Goal: Task Accomplishment & Management: Use online tool/utility

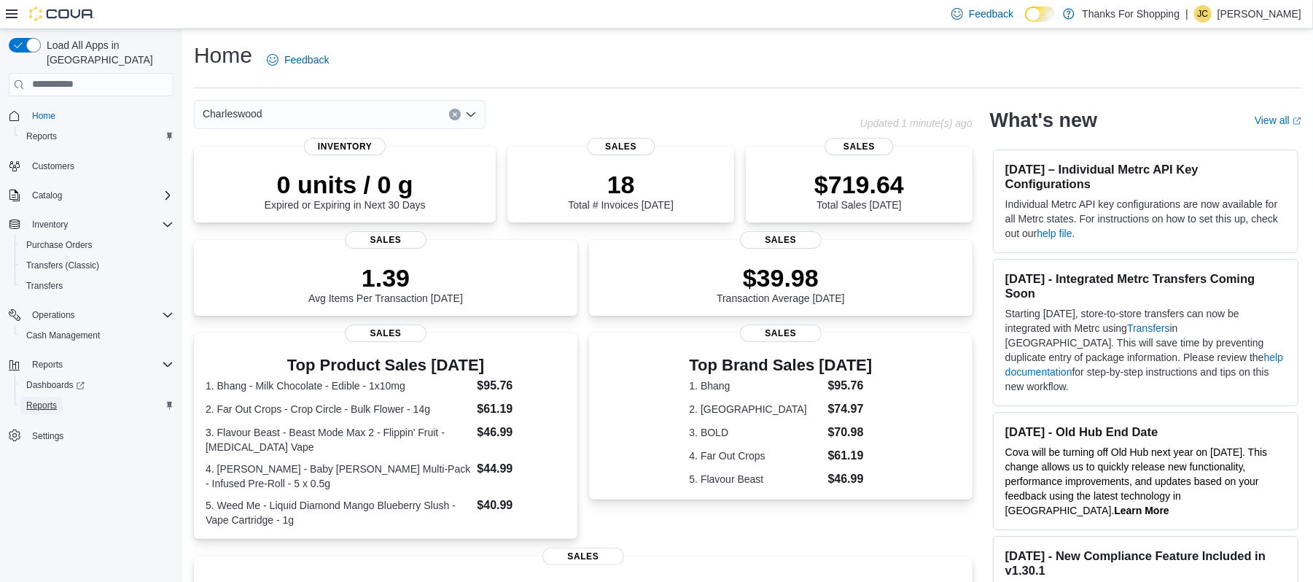
click at [47, 399] on span "Reports" at bounding box center [41, 405] width 31 height 12
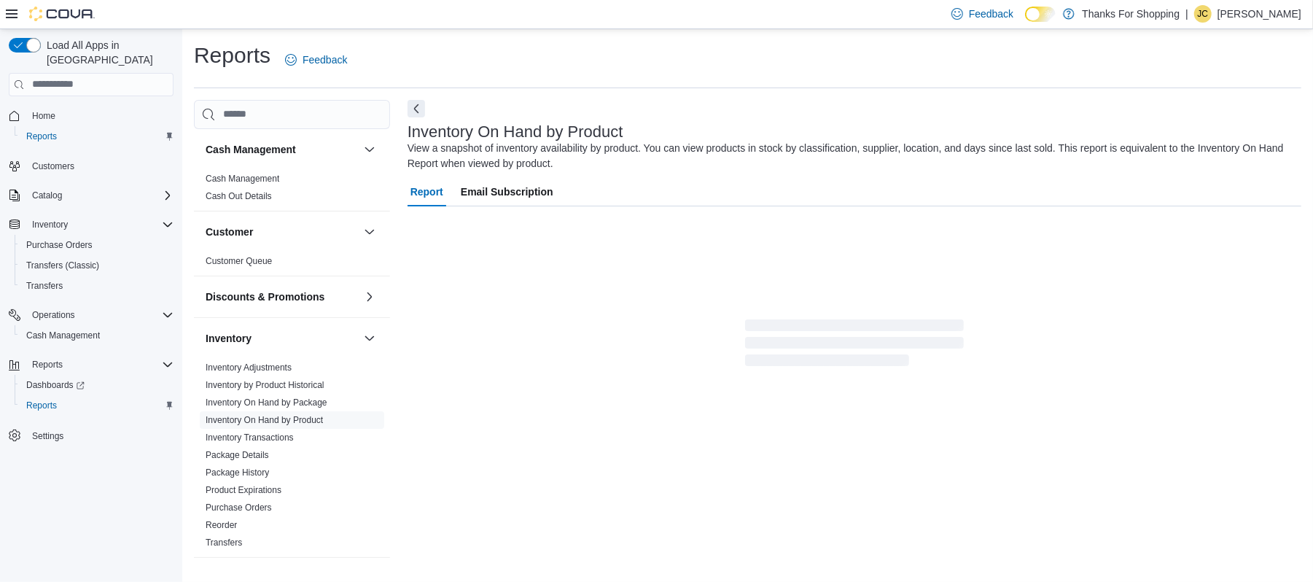
scroll to position [6, 0]
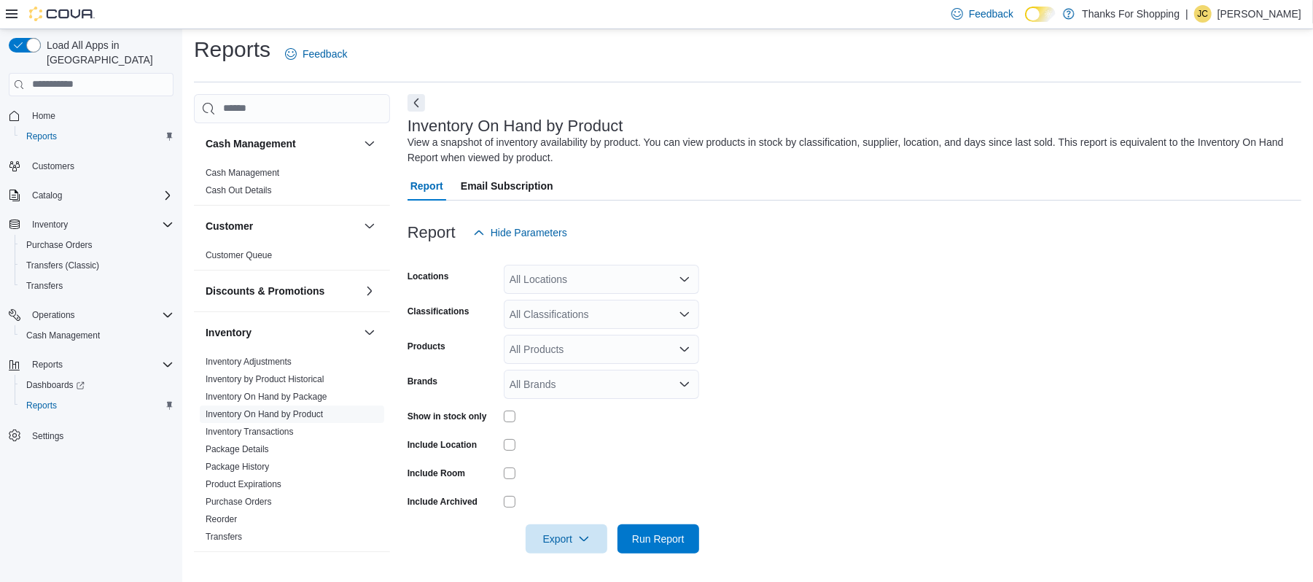
click at [506, 410] on div at bounding box center [601, 416] width 195 height 23
click at [534, 284] on div "All Locations" at bounding box center [601, 279] width 195 height 29
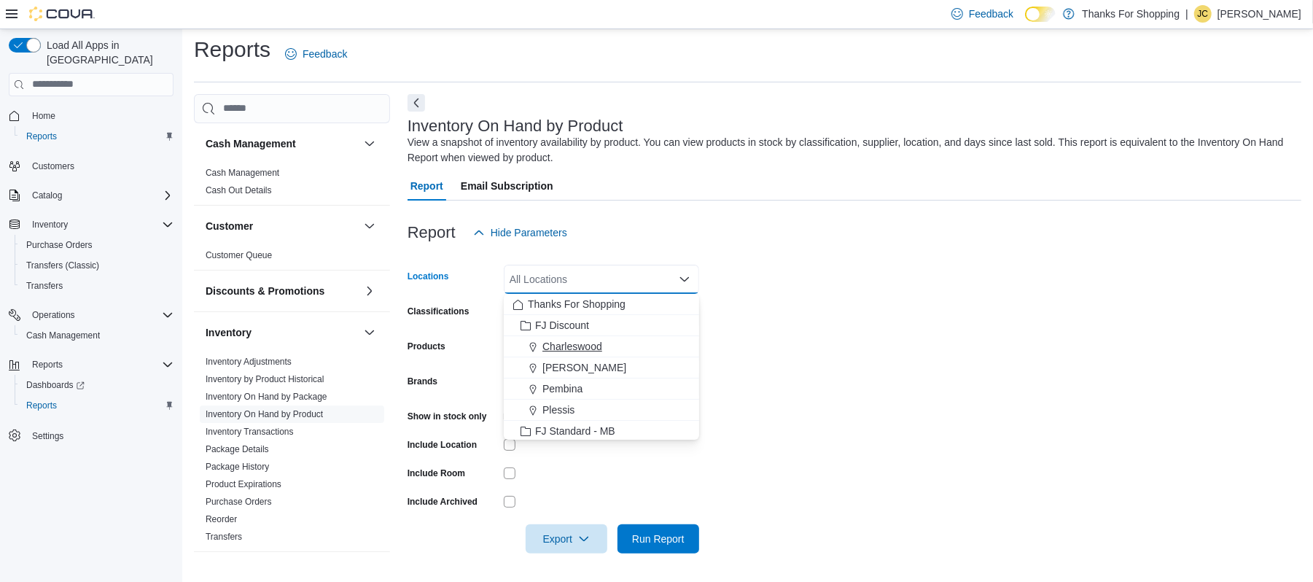
click at [599, 348] on span "Charleswood" at bounding box center [572, 346] width 60 height 15
click at [806, 378] on form "Locations All Locations Combo box. Selected. Combo box input. All Locations. Ty…" at bounding box center [855, 400] width 894 height 306
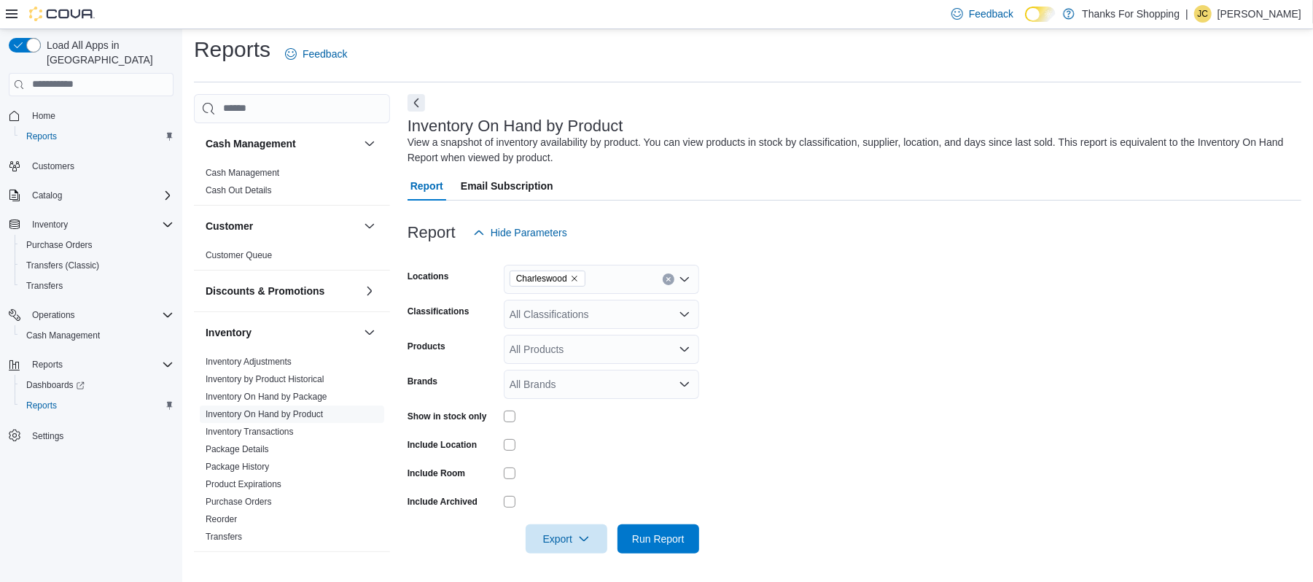
click at [563, 312] on div "All Classifications" at bounding box center [601, 314] width 195 height 29
type input "****"
click at [654, 339] on div "Bulk Flower" at bounding box center [601, 339] width 178 height 15
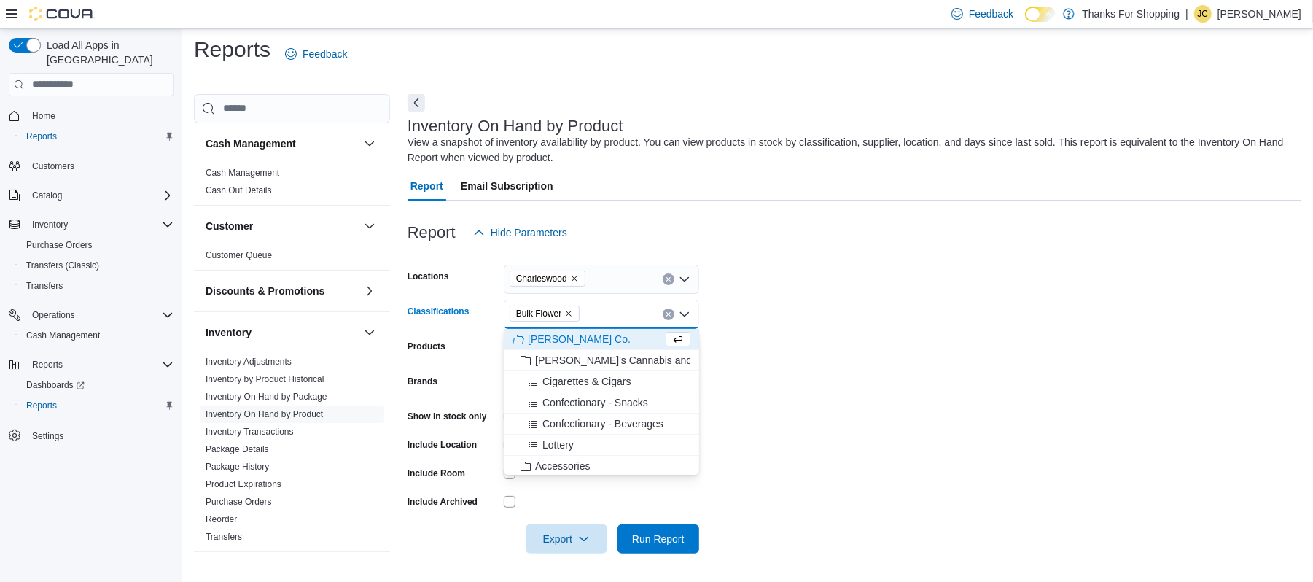
drag, startPoint x: 861, startPoint y: 327, endPoint x: 767, endPoint y: 426, distance: 136.6
click at [861, 330] on form "Locations Charleswood Classifications Bulk Flower Combo box. Selected. Bulk Flo…" at bounding box center [855, 400] width 894 height 306
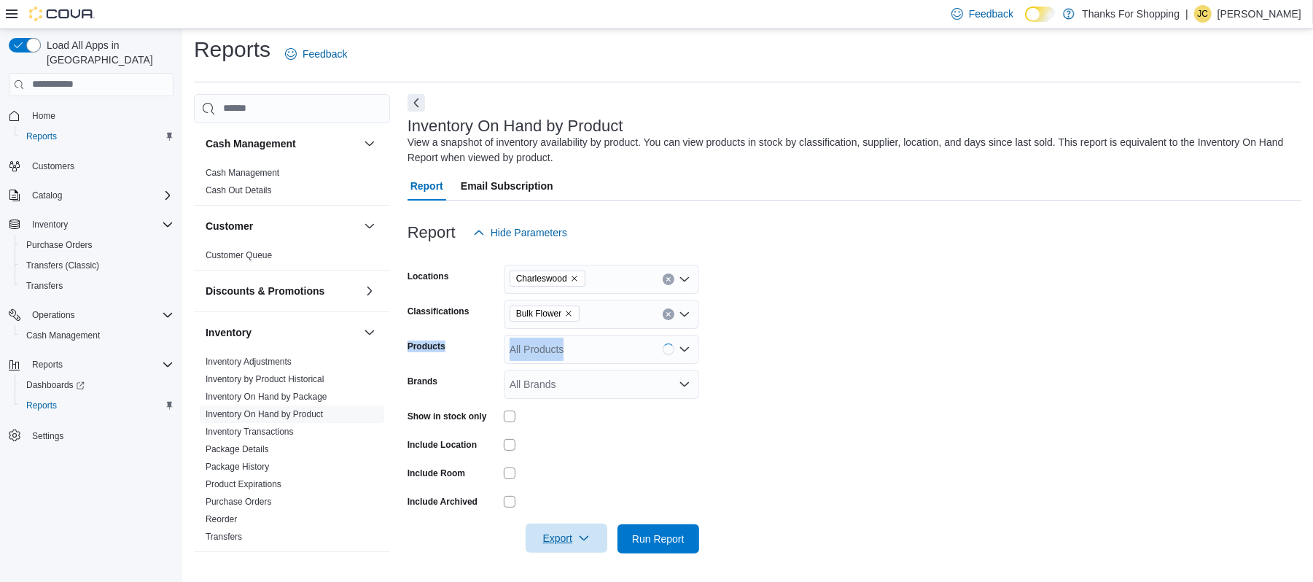
click at [566, 543] on span "Export" at bounding box center [566, 537] width 64 height 29
click at [583, 484] on span "Export to Csv" at bounding box center [569, 481] width 66 height 12
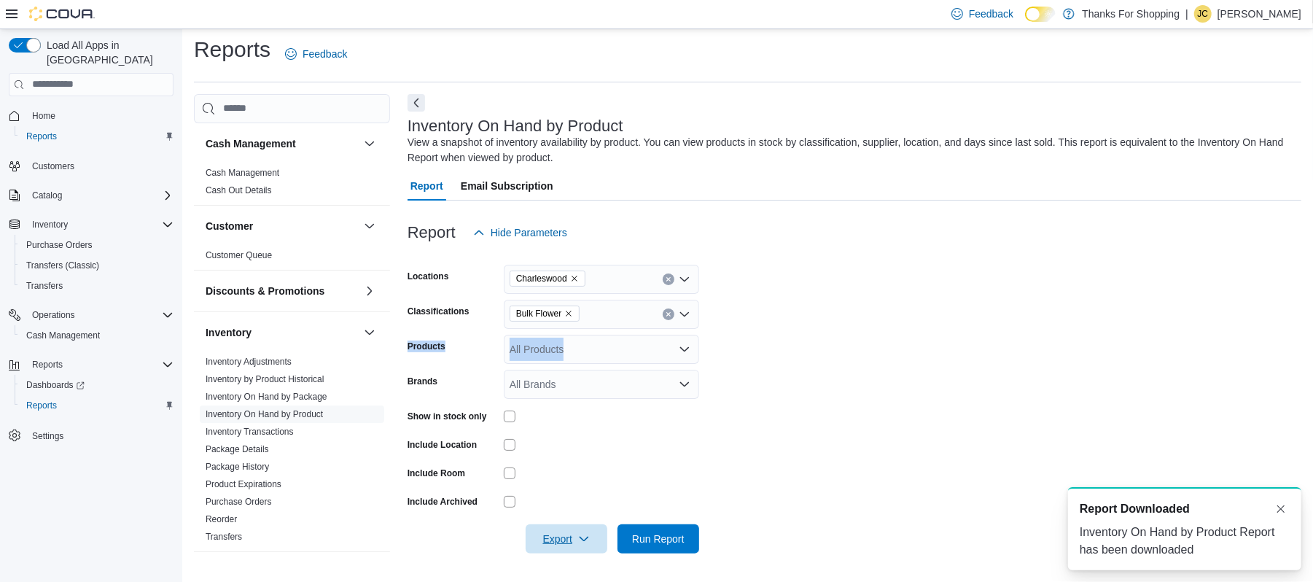
scroll to position [0, 0]
click at [569, 313] on icon "Remove Bulk Flower from selection in this group" at bounding box center [569, 314] width 6 height 6
type input "*****"
click at [588, 300] on form "Locations Charleswood Classifications ***** Products All Products Brands All Br…" at bounding box center [855, 400] width 894 height 306
click at [585, 311] on div "*****" at bounding box center [601, 314] width 195 height 29
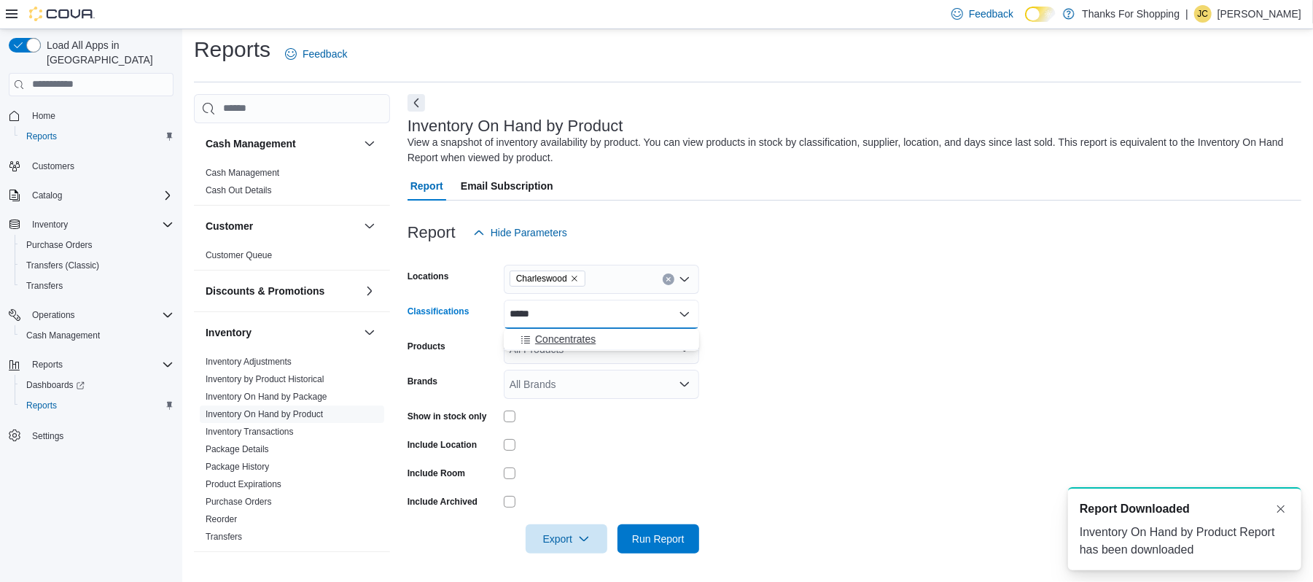
click at [589, 332] on span "Concentrates" at bounding box center [565, 339] width 61 height 15
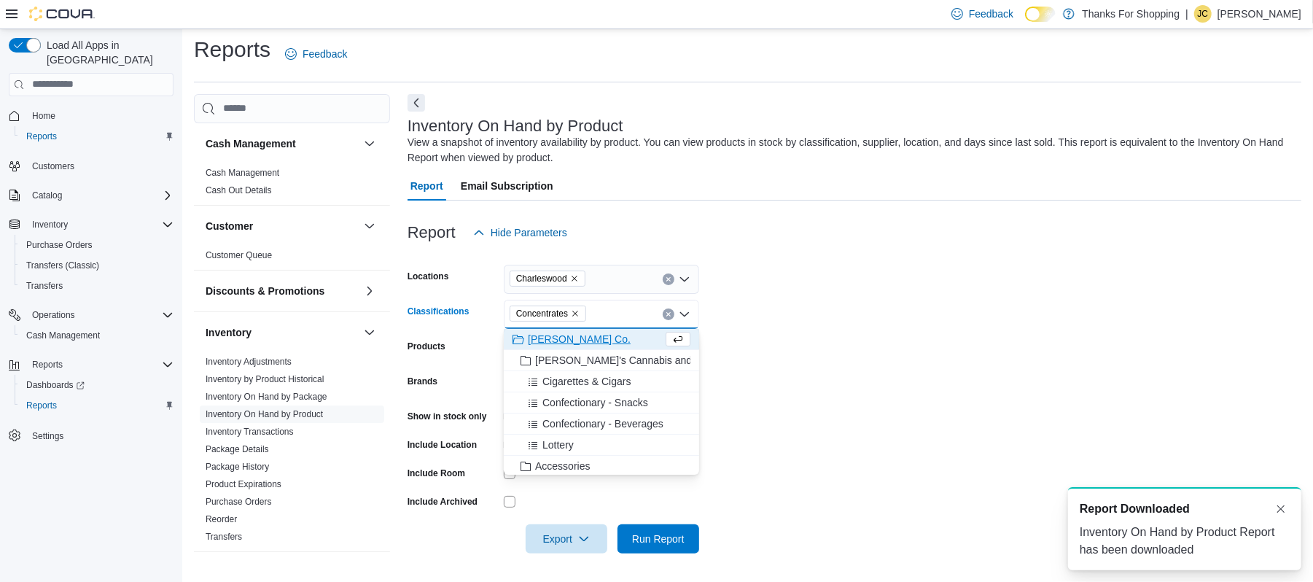
click at [739, 351] on form "Locations Charleswood Classifications Concentrates Combo box. Selected. Concent…" at bounding box center [855, 400] width 894 height 306
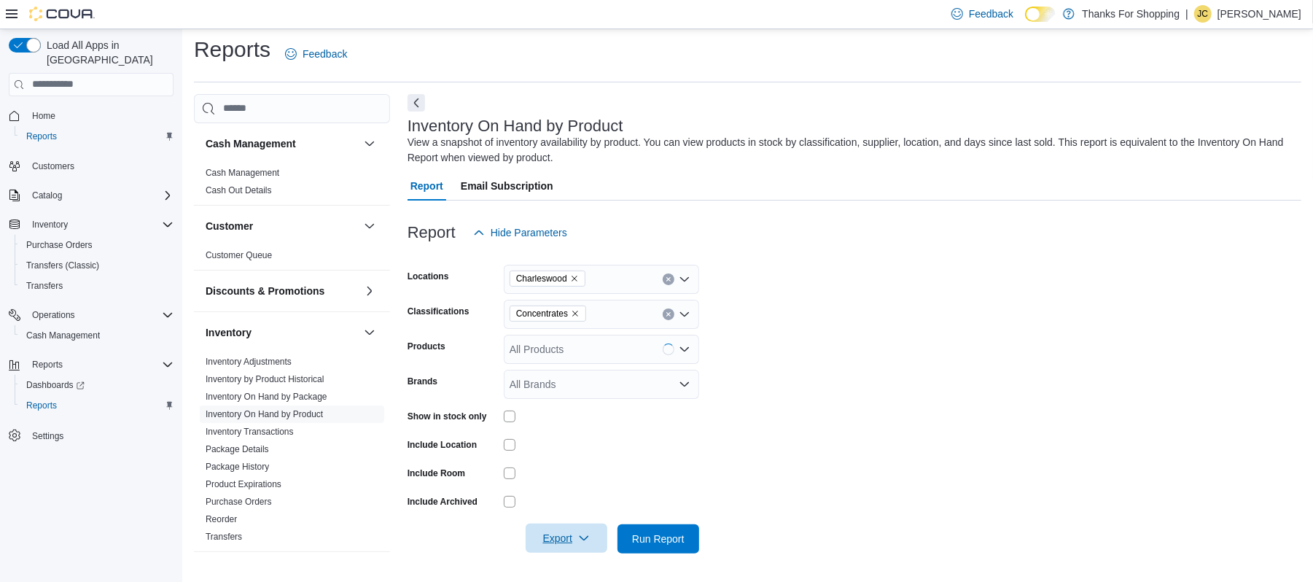
click at [566, 546] on span "Export" at bounding box center [566, 537] width 64 height 29
click at [569, 475] on span "Export to Csv" at bounding box center [569, 481] width 66 height 12
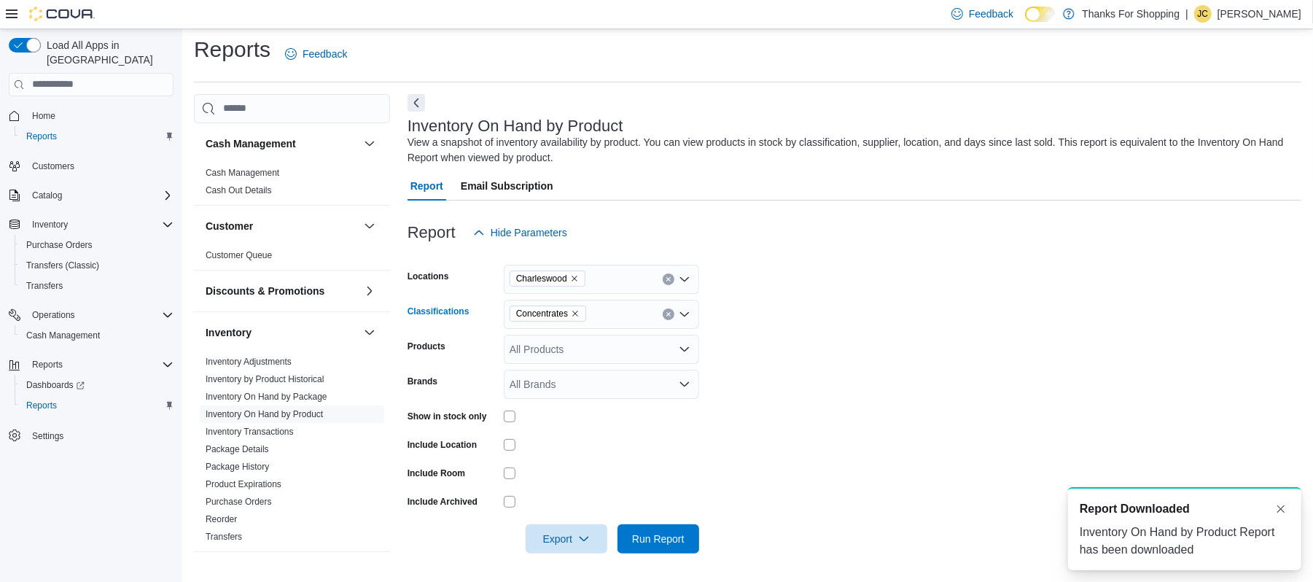
click at [574, 315] on icon "Remove Concentrates from selection in this group" at bounding box center [575, 314] width 6 height 6
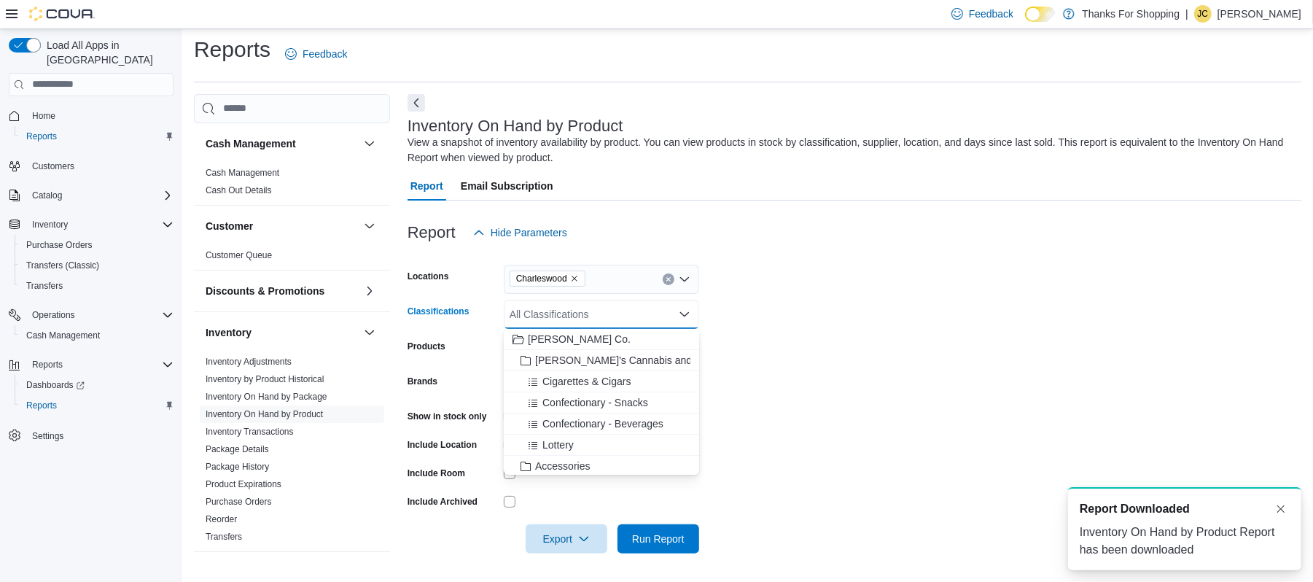
type input "*"
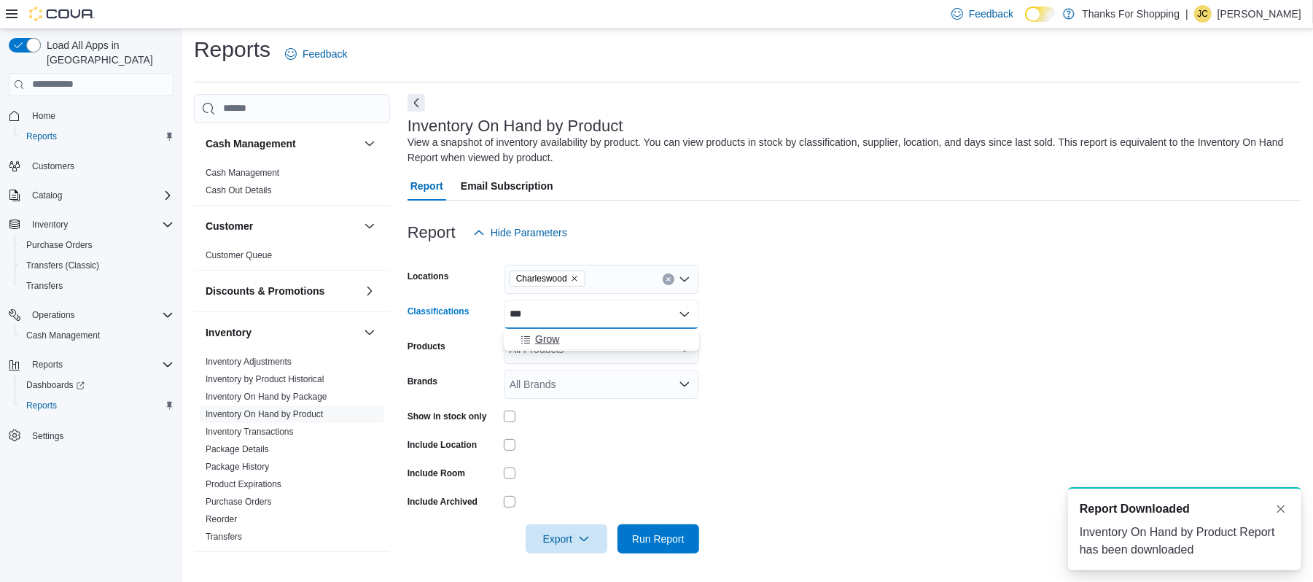
type input "***"
click at [564, 331] on button "Grow" at bounding box center [601, 339] width 195 height 21
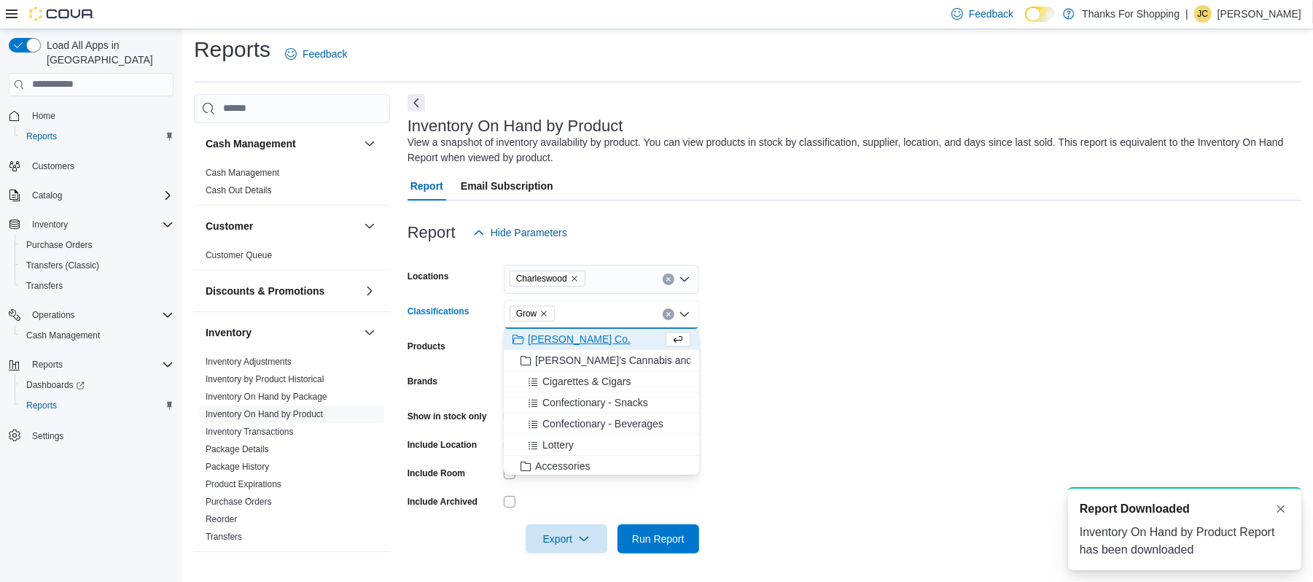
click at [835, 433] on form "Locations Charleswood Classifications Grow Combo box. Selected. Grow. Press Bac…" at bounding box center [855, 400] width 894 height 306
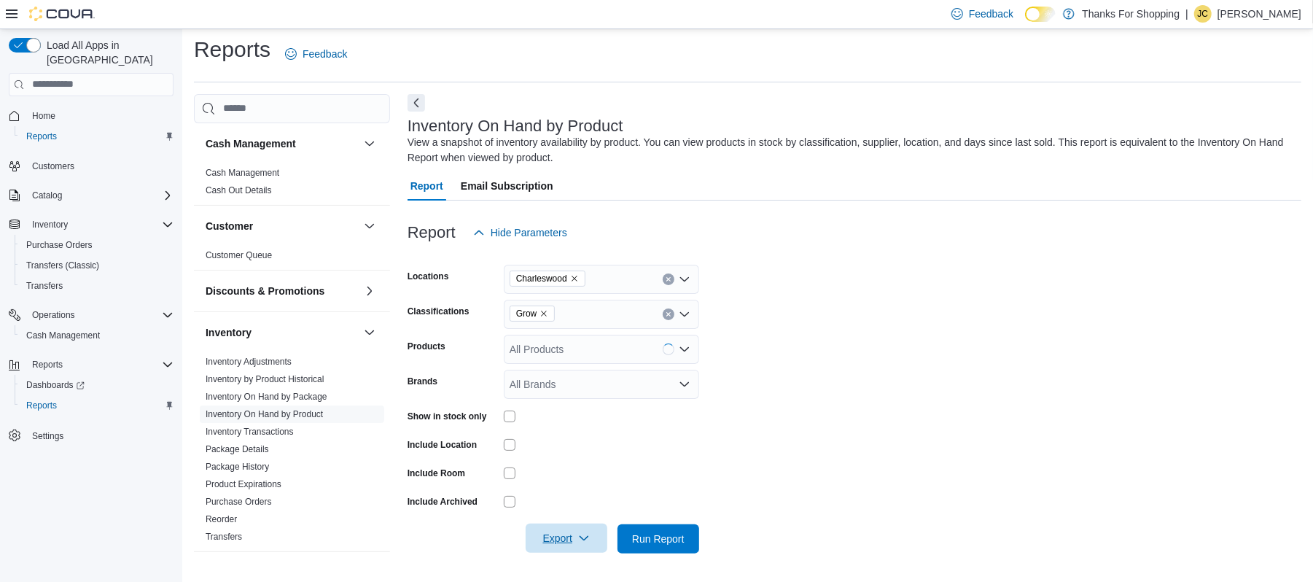
click at [572, 537] on span "Export" at bounding box center [566, 537] width 64 height 29
click at [592, 486] on span "Export to Csv" at bounding box center [569, 481] width 66 height 12
